Goal: Navigation & Orientation: Find specific page/section

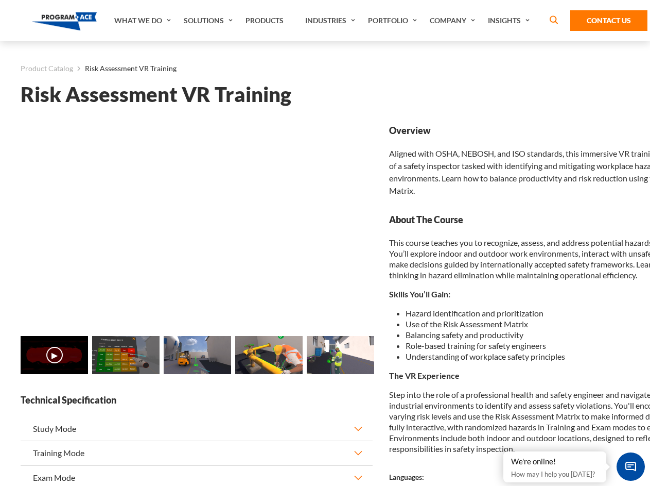
click at [210, 21] on link "Solutions" at bounding box center [210, 20] width 62 height 41
click at [0, 0] on div "AI & Computer Vision Solutions Computer Vision Quality Control AI tools for fas…" at bounding box center [0, 0] width 0 height 0
click at [0, 0] on div "AI & Computer Vision Solutions Virtual Training Solutions Virtual Tour Solution…" at bounding box center [0, 0] width 0 height 0
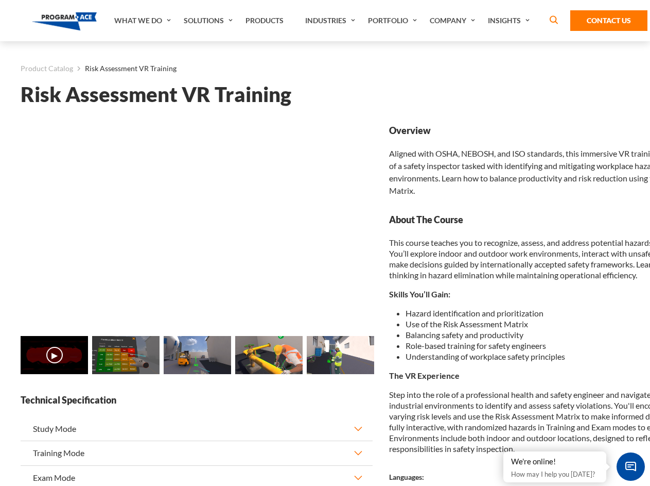
click at [0, 0] on div "AI & Computer Vision Solutions Virtual Training Solutions Virtual Tour Solution…" at bounding box center [0, 0] width 0 height 0
click at [0, 0] on div "AI & Computer Vision Solutions Computer Vision Quality Control AI tools for fas…" at bounding box center [0, 0] width 0 height 0
